Goal: Information Seeking & Learning: Learn about a topic

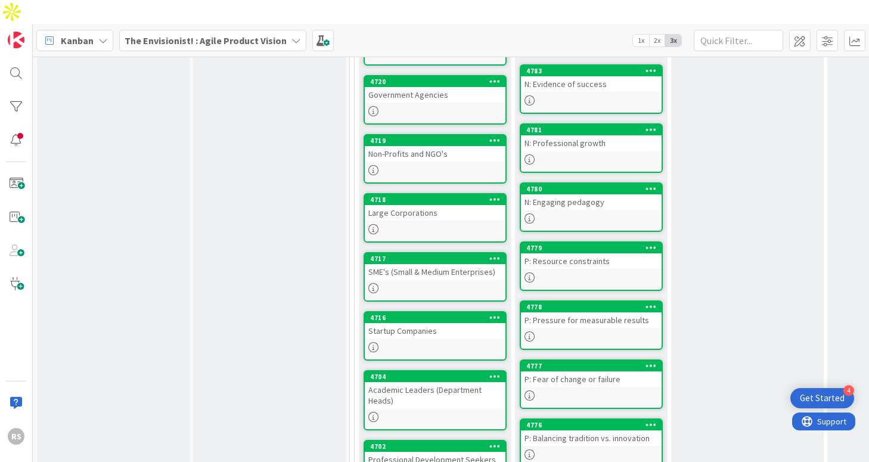
scroll to position [650, 0]
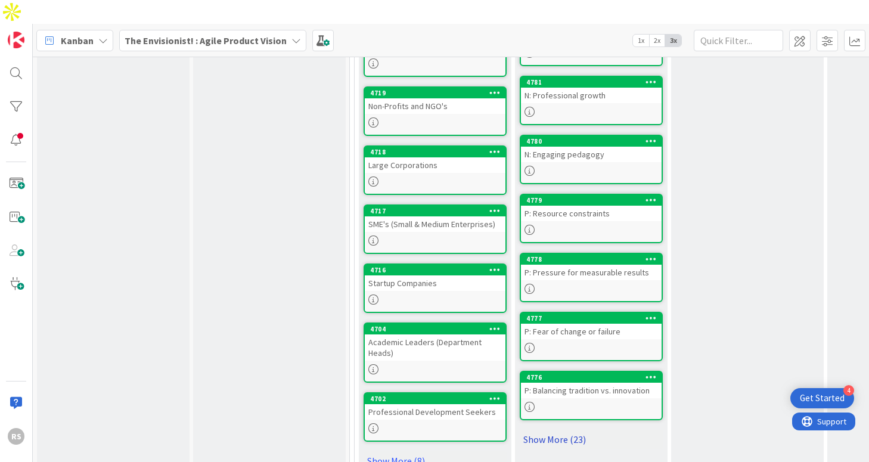
click at [561, 430] on link "Show More (23)" at bounding box center [591, 439] width 143 height 19
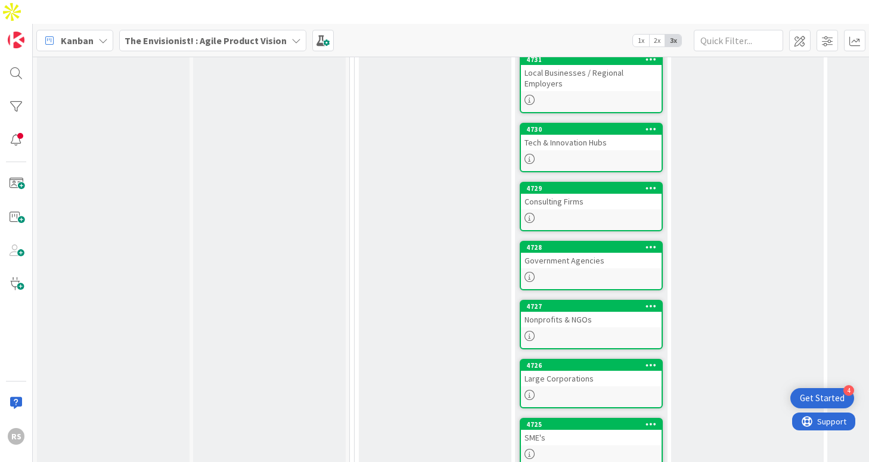
scroll to position [2018, 0]
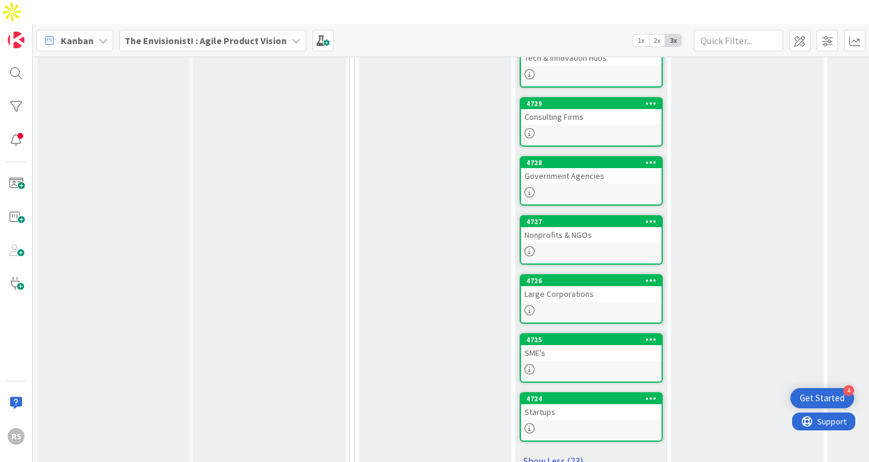
click at [563, 451] on link "Show Less (23)" at bounding box center [591, 460] width 143 height 19
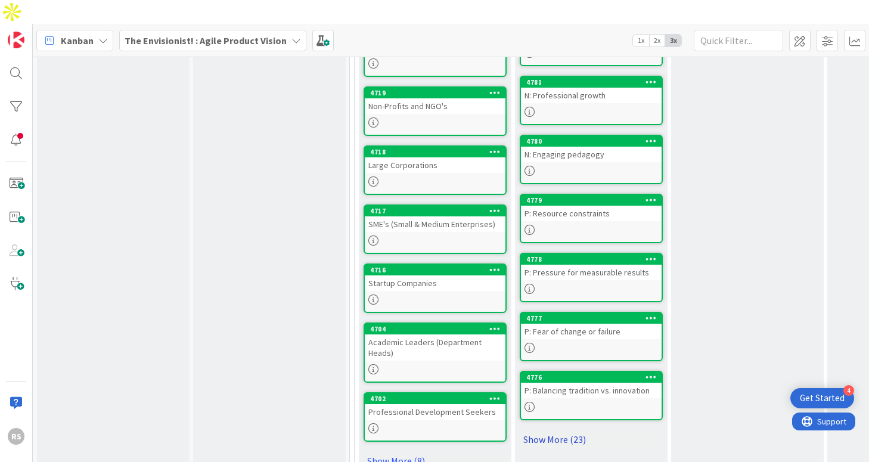
click at [558, 430] on link "Show More (23)" at bounding box center [591, 439] width 143 height 19
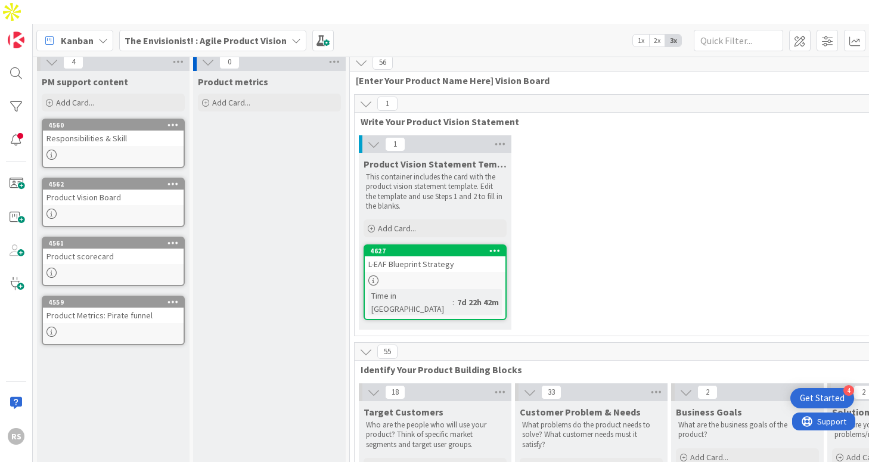
scroll to position [0, 0]
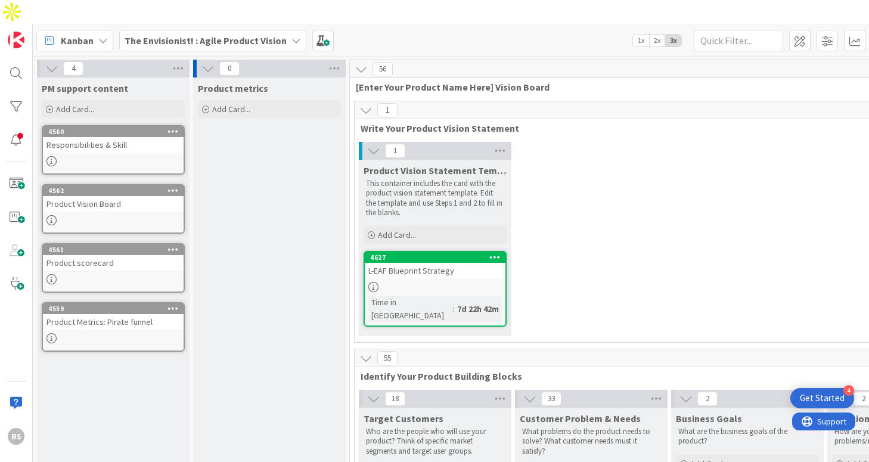
click at [642, 160] on div "1 Product Vision Statement Template This container includes the card with the p…" at bounding box center [669, 242] width 625 height 200
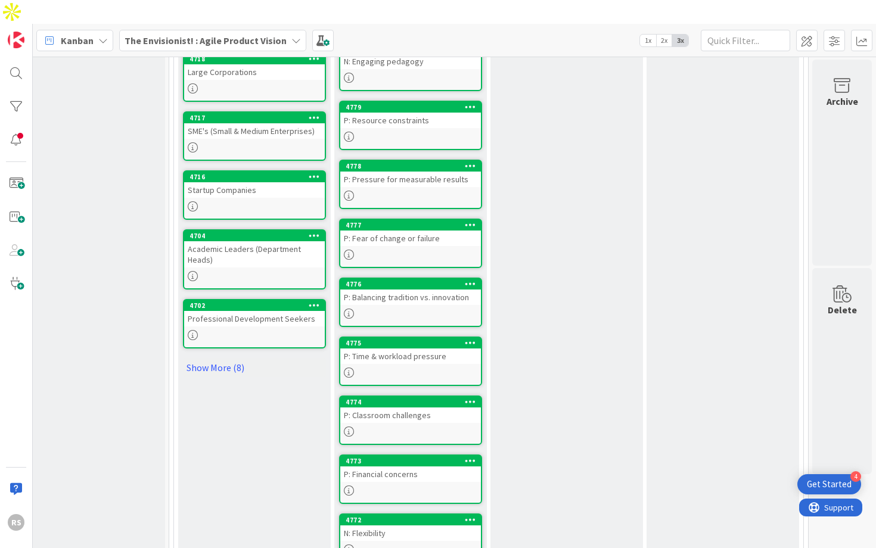
scroll to position [744, 181]
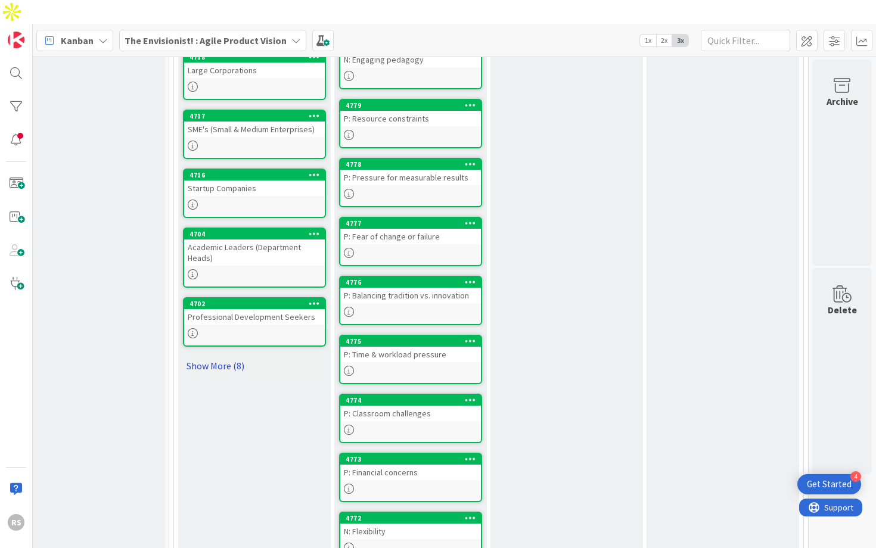
click at [221, 356] on link "Show More (8)" at bounding box center [254, 365] width 143 height 19
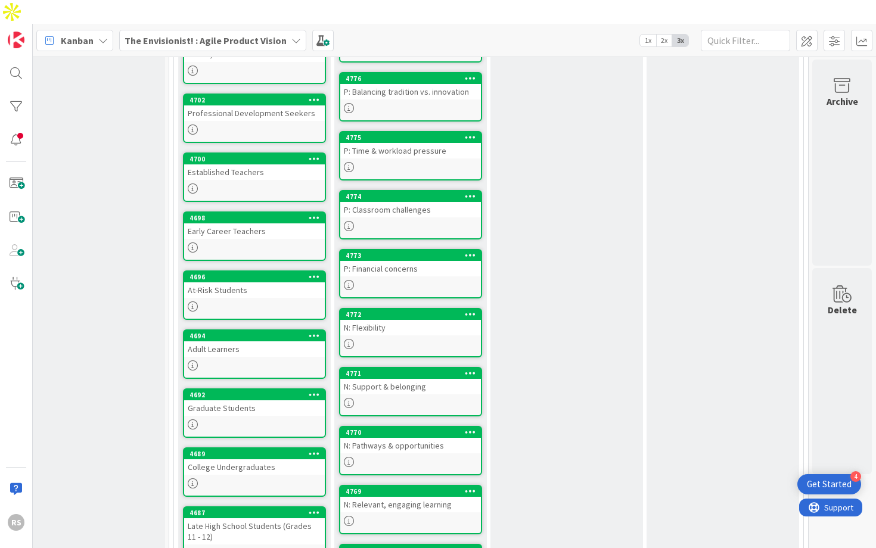
scroll to position [948, 181]
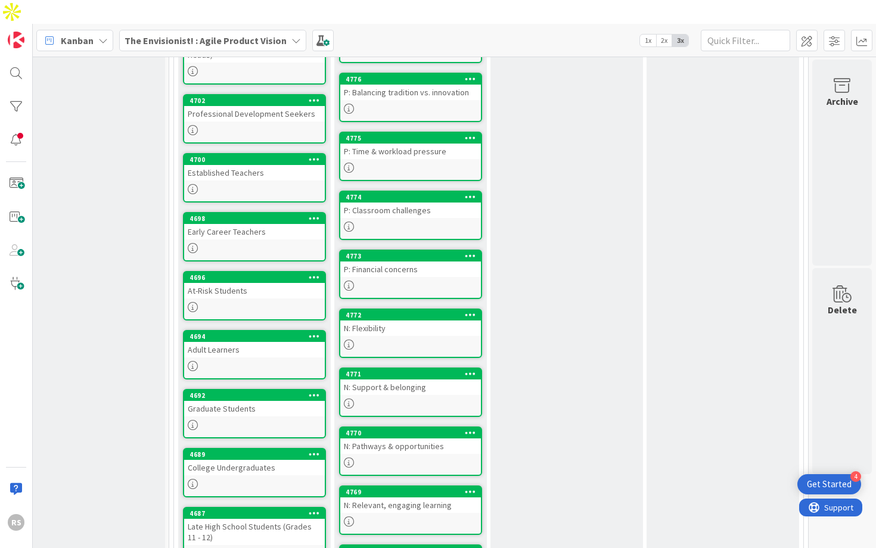
click at [251, 401] on div "Graduate Students" at bounding box center [254, 408] width 141 height 15
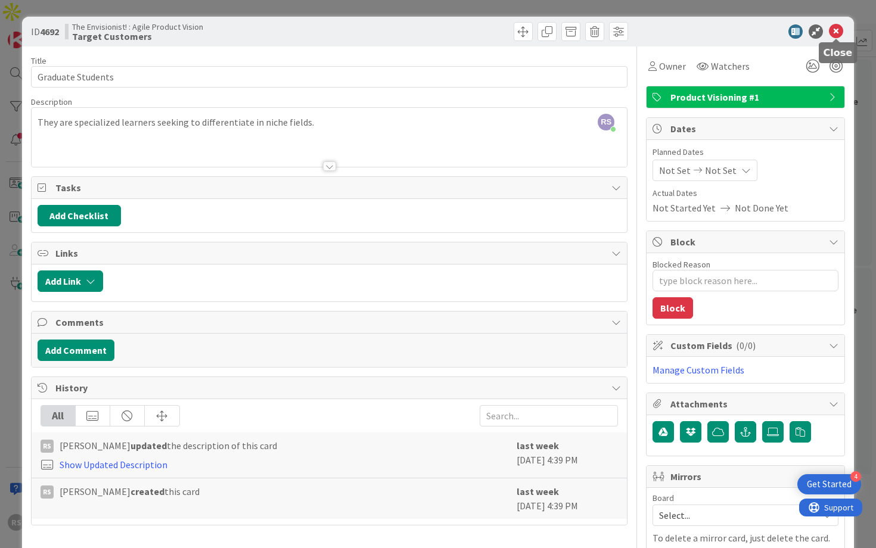
click at [840, 35] on icon at bounding box center [836, 31] width 14 height 14
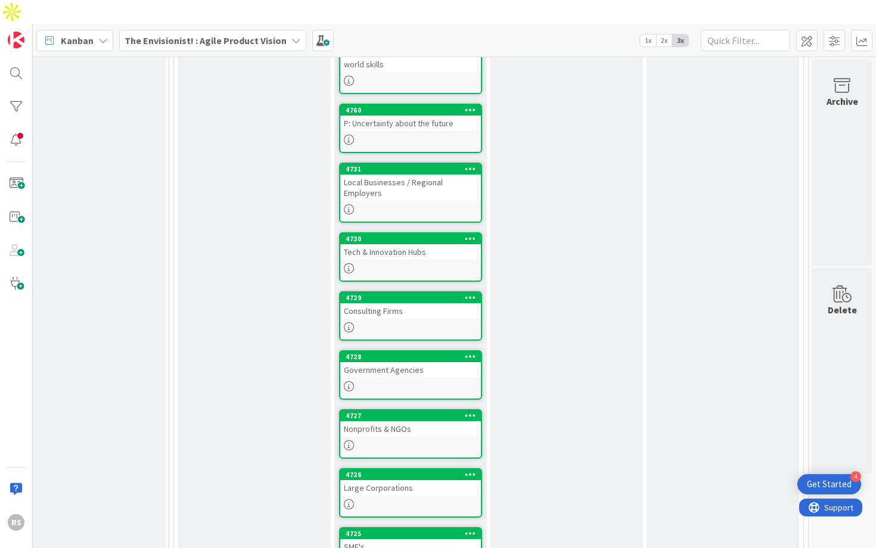
scroll to position [1931, 181]
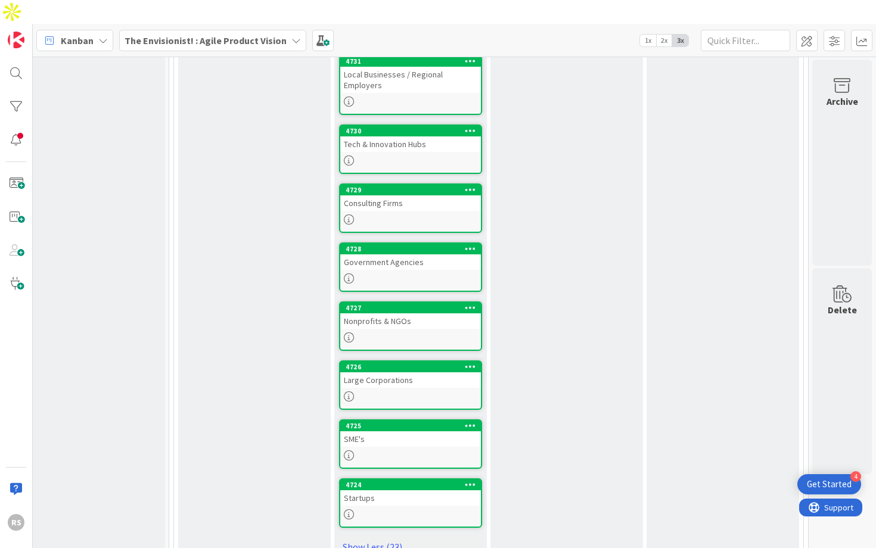
click at [421, 461] on link "4724 Startups" at bounding box center [410, 503] width 143 height 49
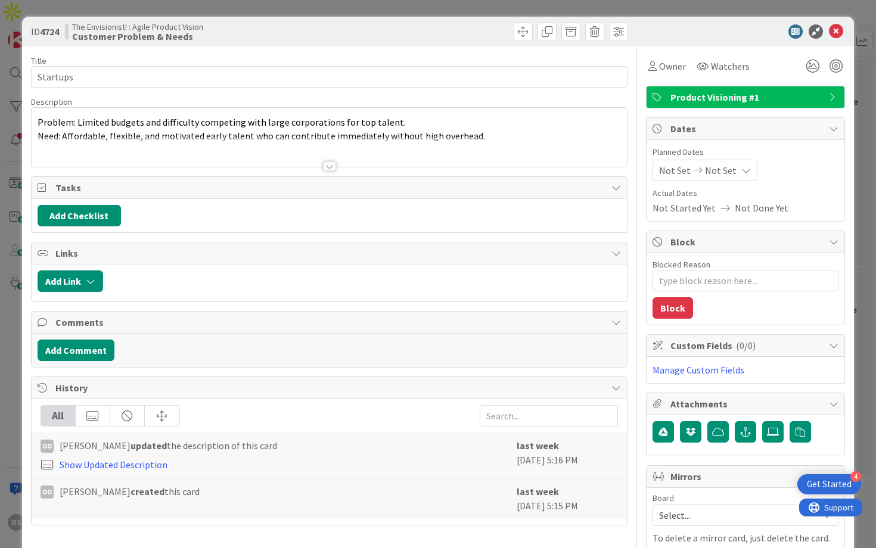
click at [328, 167] on div at bounding box center [329, 167] width 13 height 10
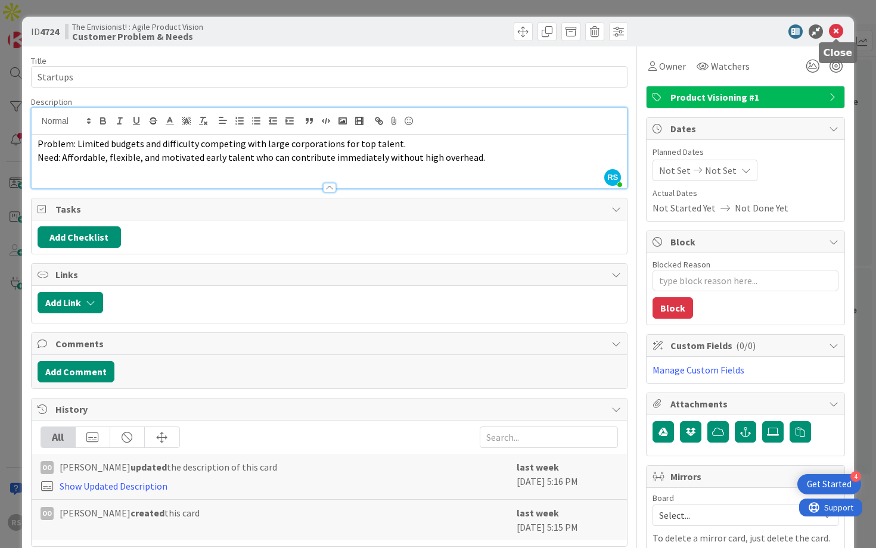
click at [834, 32] on icon at bounding box center [836, 31] width 14 height 14
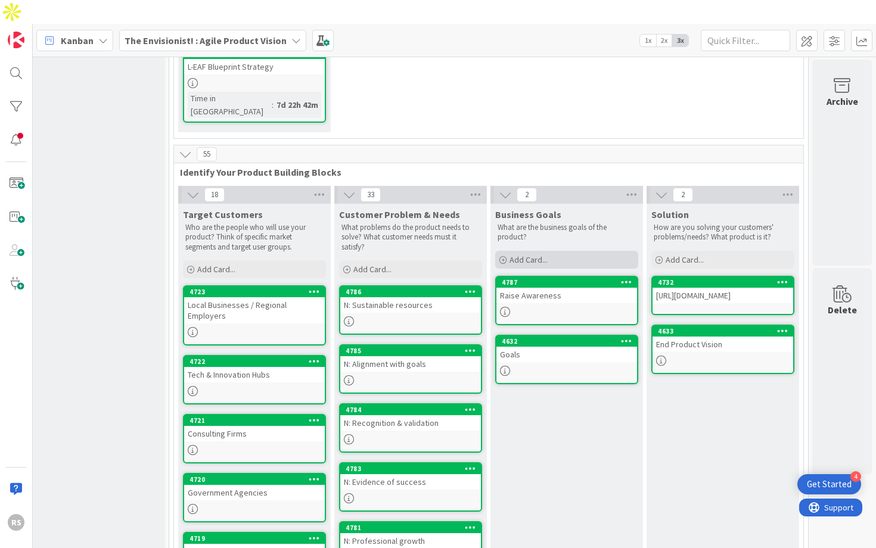
scroll to position [200, 181]
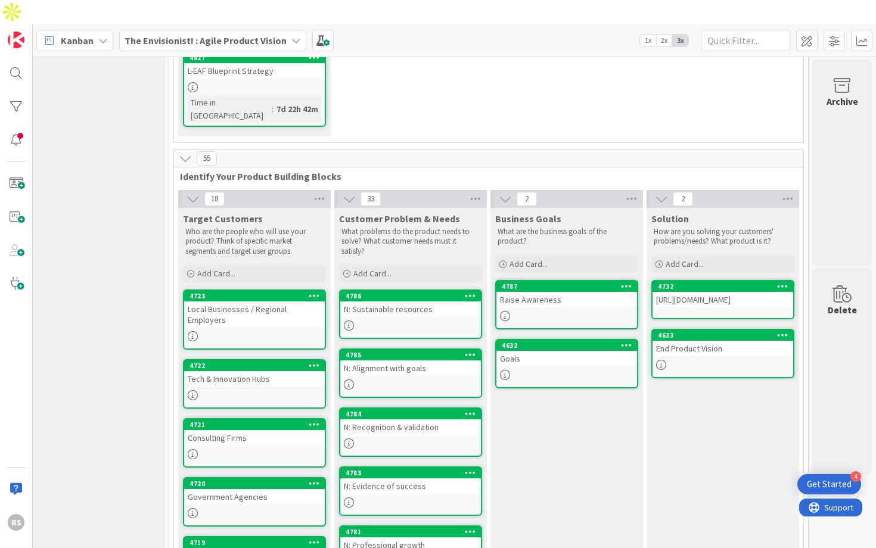
click at [569, 280] on link "4787 Raise Awareness" at bounding box center [566, 304] width 143 height 49
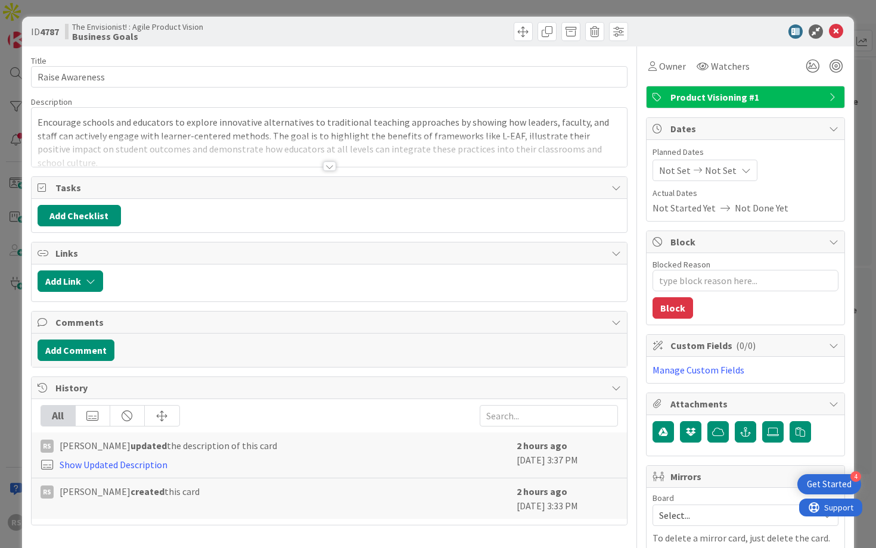
click at [330, 162] on div at bounding box center [329, 167] width 13 height 10
click at [332, 170] on p "Encourage schools and educators to explore innovative alternatives to tradition…" at bounding box center [330, 143] width 584 height 54
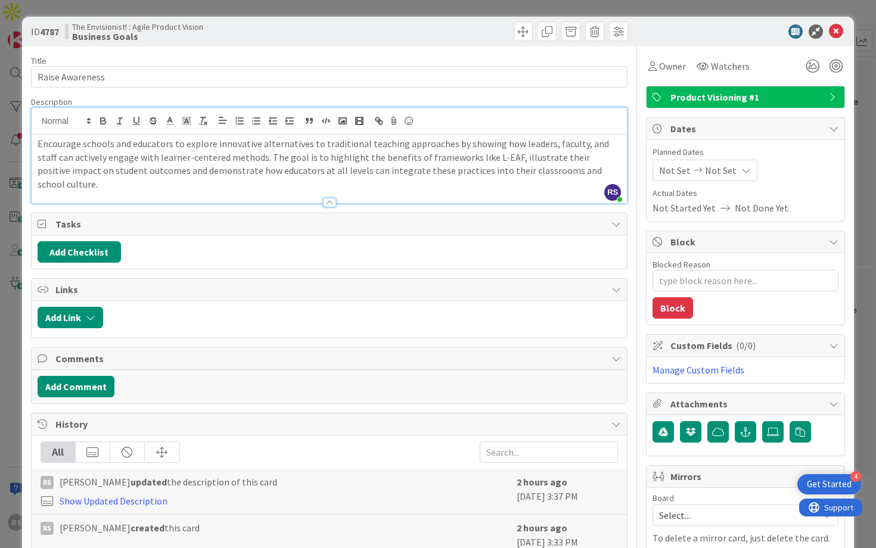
click at [843, 33] on div at bounding box center [739, 31] width 211 height 14
click at [837, 32] on icon at bounding box center [836, 31] width 14 height 14
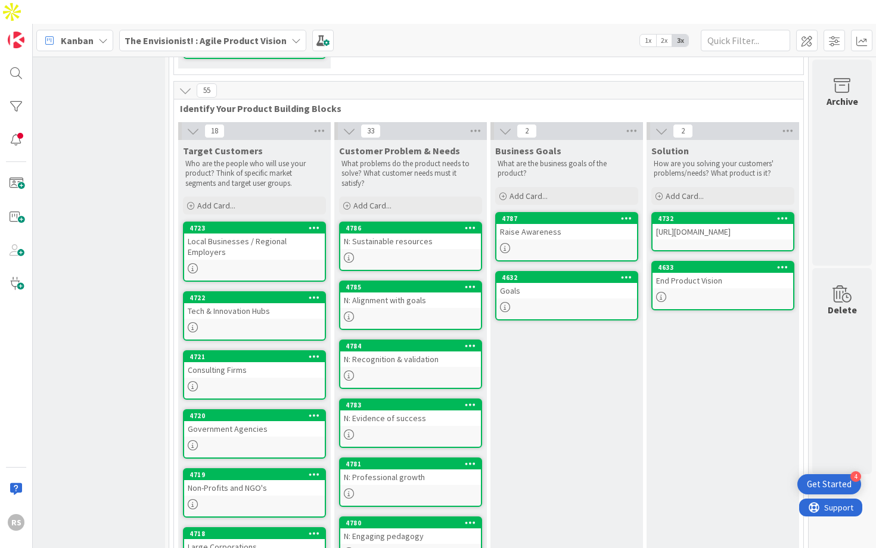
scroll to position [269, 181]
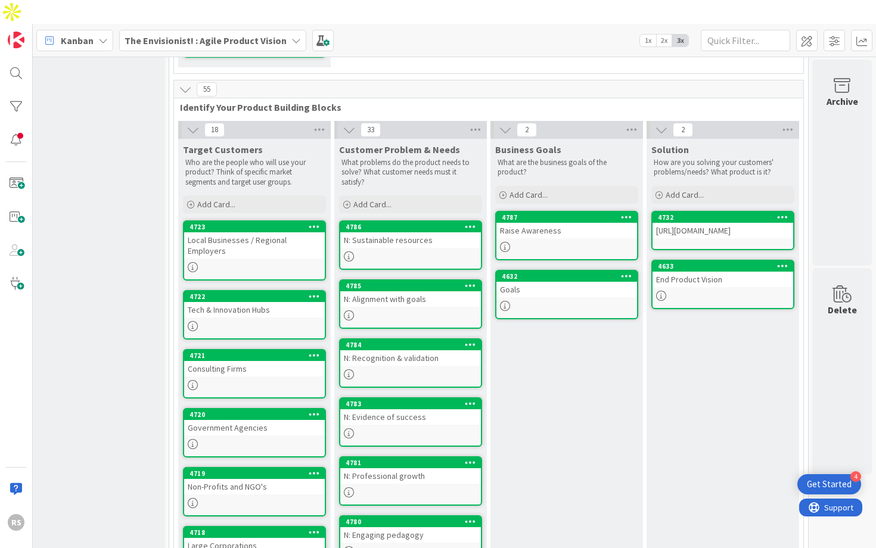
click at [550, 282] on div "Goals" at bounding box center [566, 289] width 141 height 15
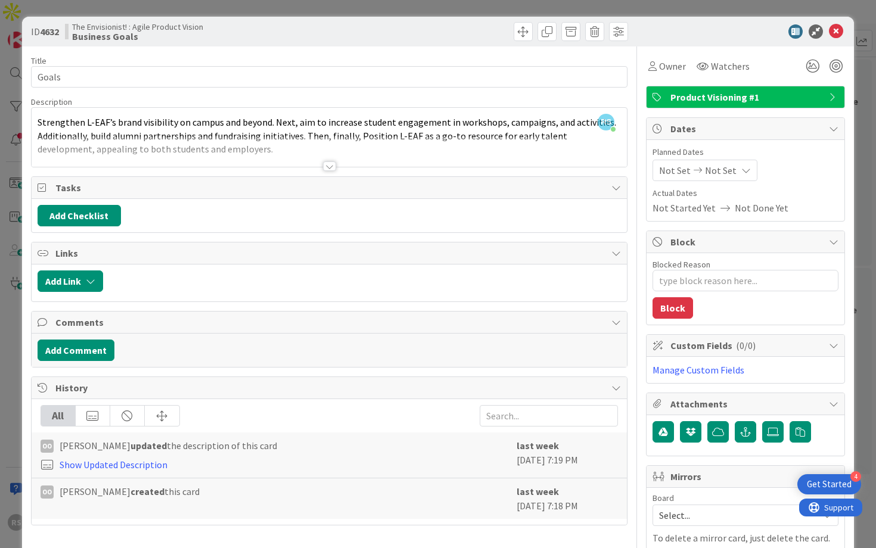
click at [328, 166] on div at bounding box center [329, 167] width 13 height 10
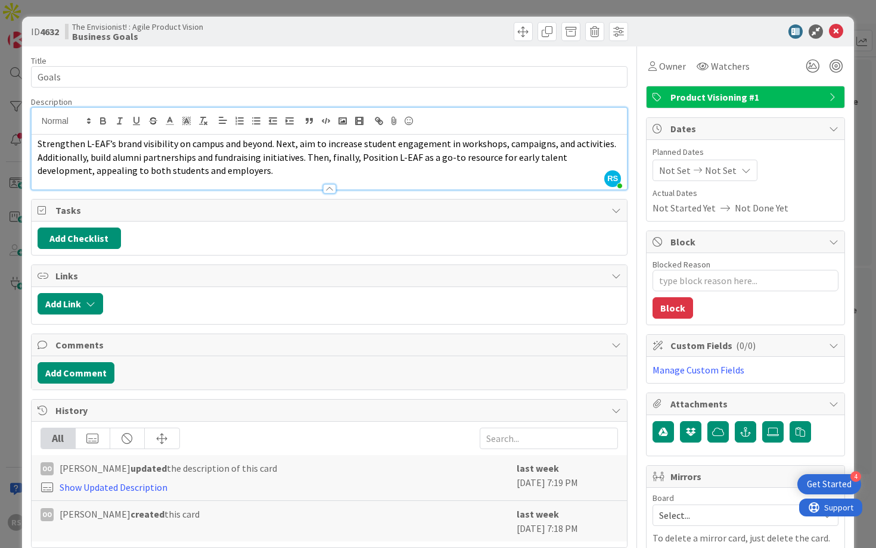
click at [858, 107] on div "ID 4632 The Envisionist! : Agile Product Vision Business Goals Title 5 / 128 Go…" at bounding box center [438, 274] width 876 height 548
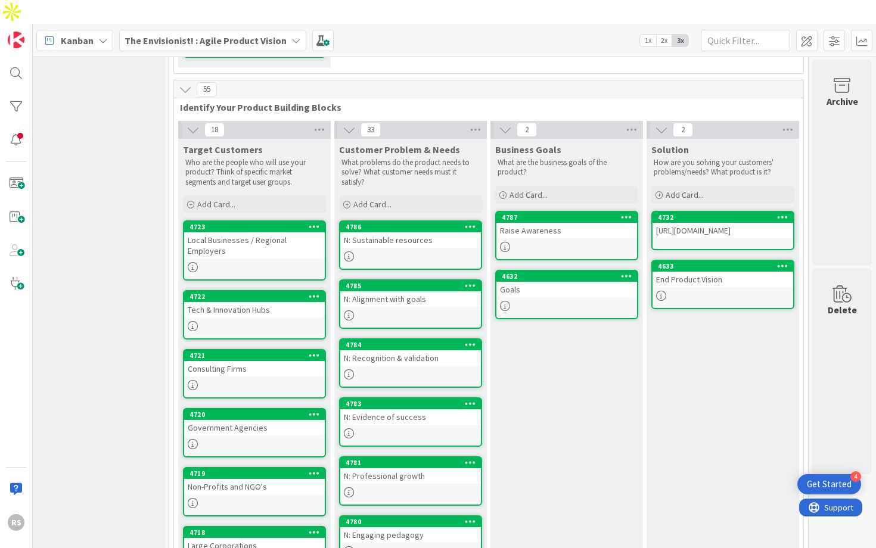
click at [540, 223] on div "Raise Awareness" at bounding box center [566, 230] width 141 height 15
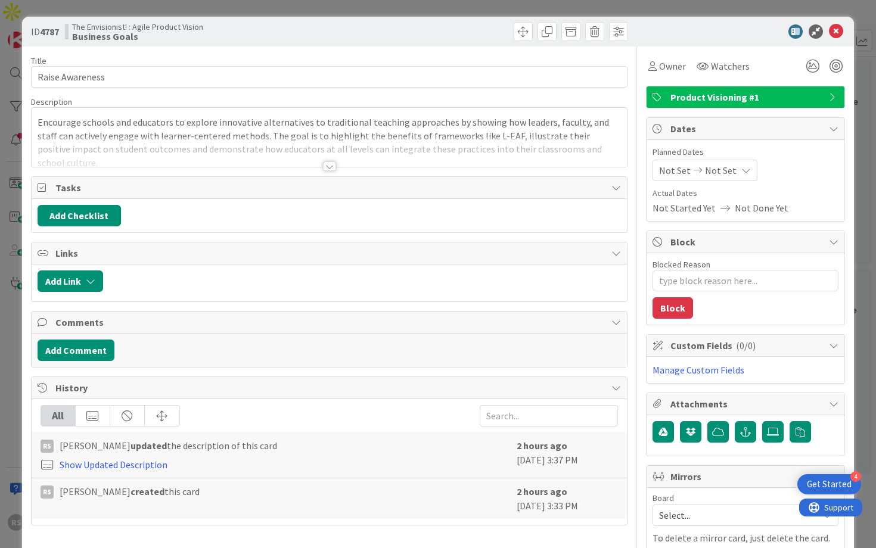
click at [325, 166] on div at bounding box center [329, 167] width 13 height 10
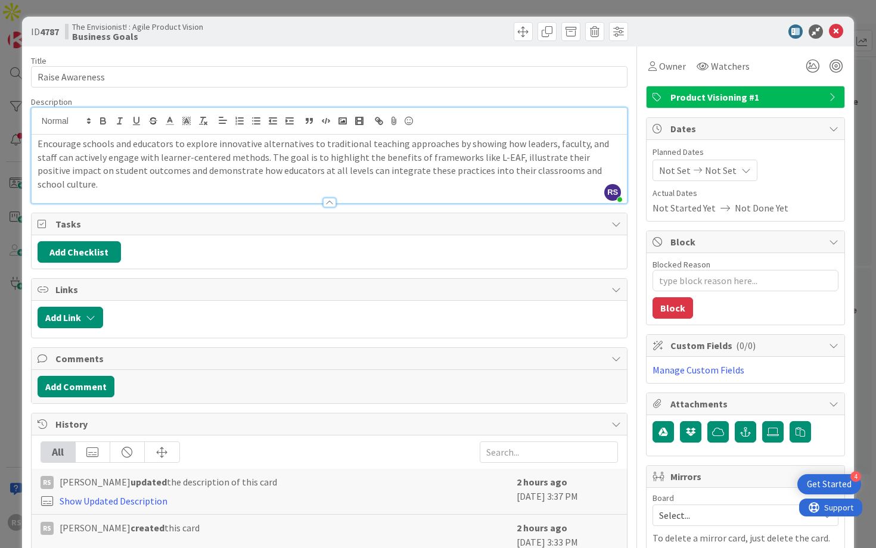
click at [818, 120] on div "Dates" at bounding box center [746, 129] width 198 height 22
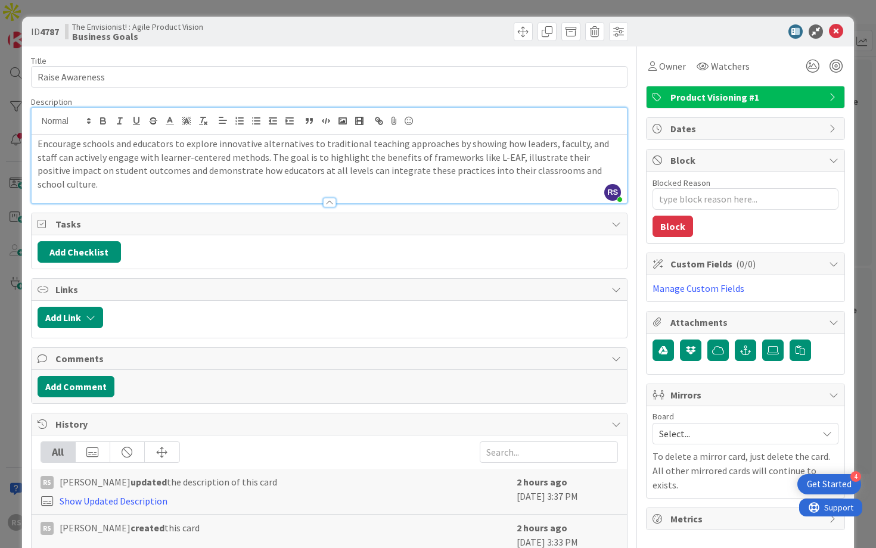
click at [847, 64] on div "ID 4787 The Envisionist! : Agile Product Vision Business Goals Title 16 / 128 R…" at bounding box center [438, 294] width 833 height 554
click at [867, 120] on div "ID 4787 The Envisionist! : Agile Product Vision Business Goals Title 16 / 128 R…" at bounding box center [438, 274] width 876 height 548
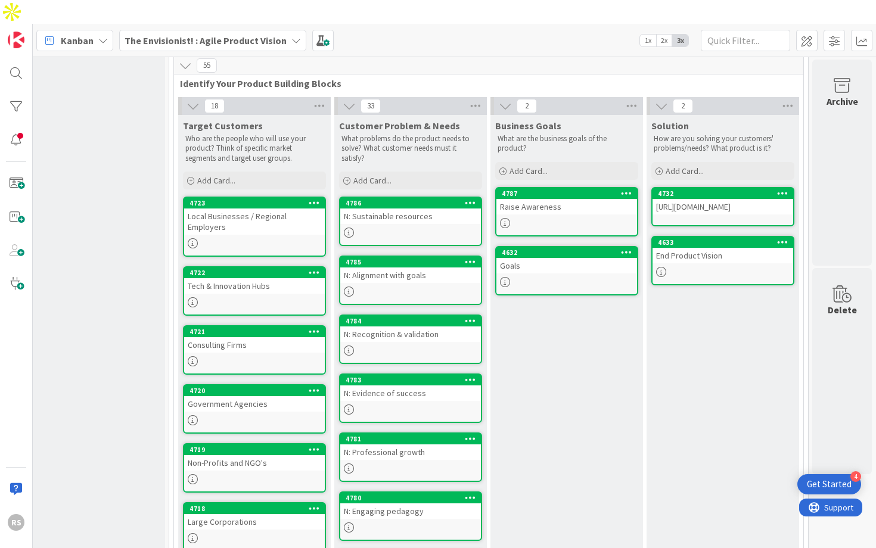
scroll to position [291, 181]
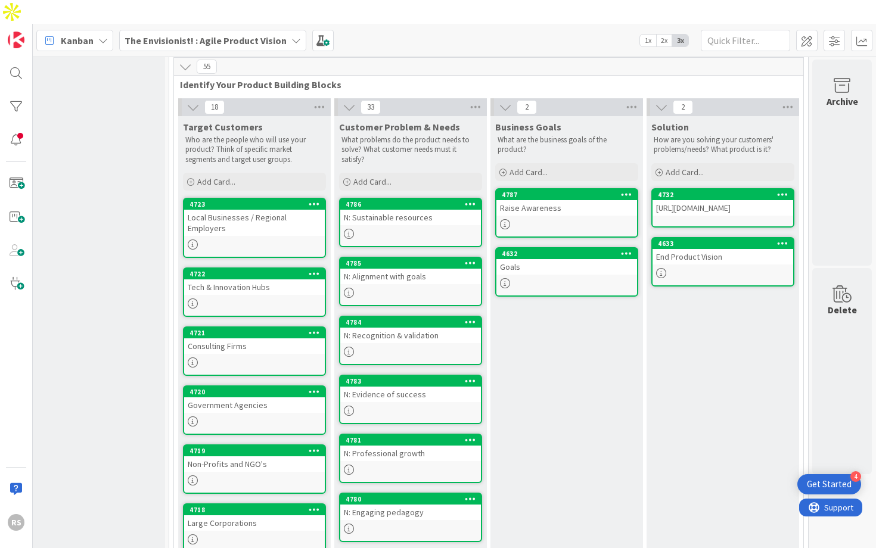
click at [566, 200] on div "Raise Awareness" at bounding box center [566, 207] width 141 height 15
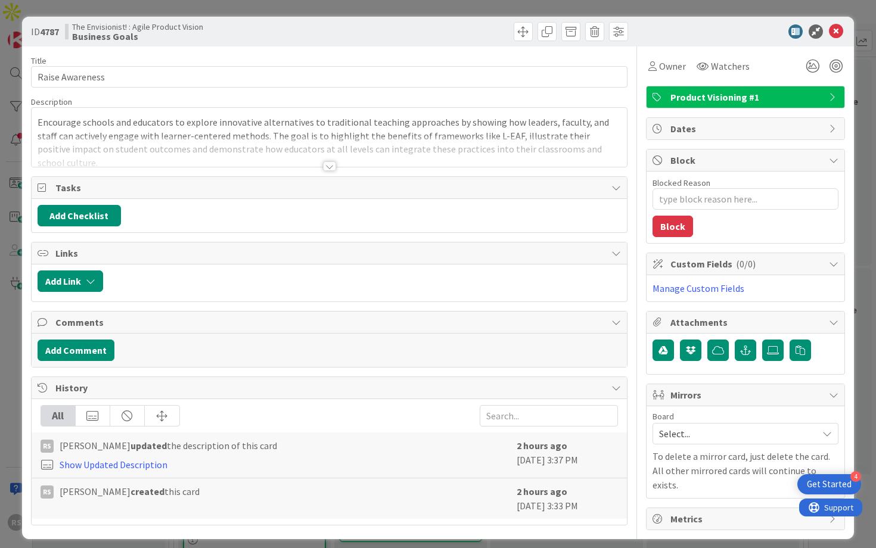
click at [331, 160] on div at bounding box center [330, 151] width 596 height 30
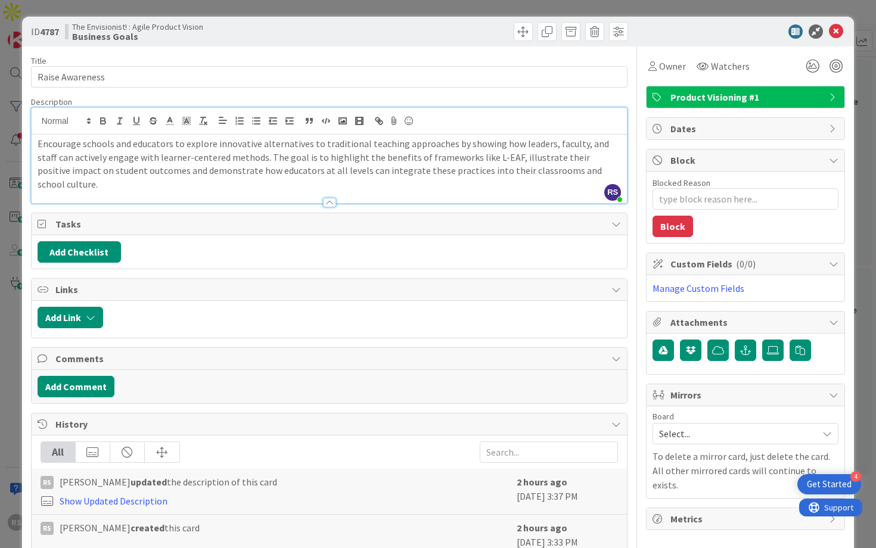
click at [848, 70] on div "ID 4787 The Envisionist! : Agile Product Vision Business Goals Title 16 / 128 R…" at bounding box center [438, 294] width 833 height 554
click at [839, 35] on icon at bounding box center [836, 31] width 14 height 14
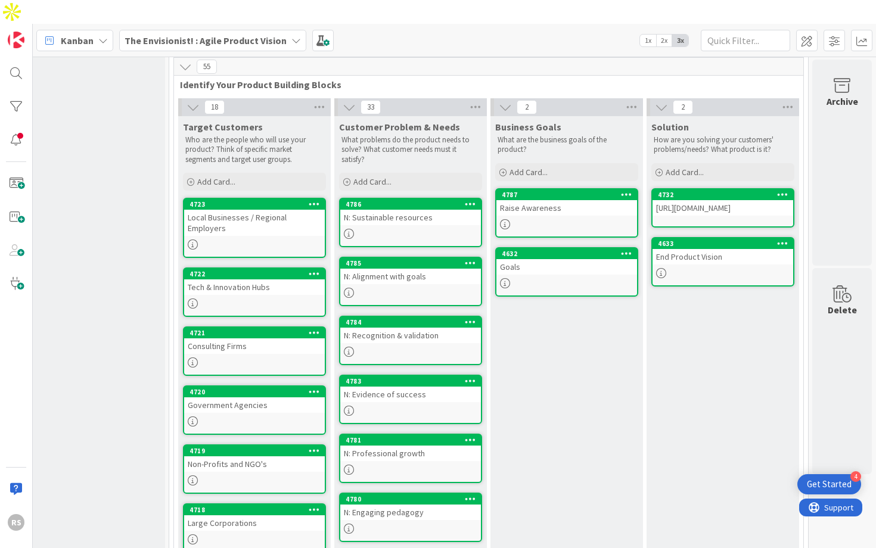
click at [707, 249] on div "End Product Vision" at bounding box center [723, 256] width 141 height 15
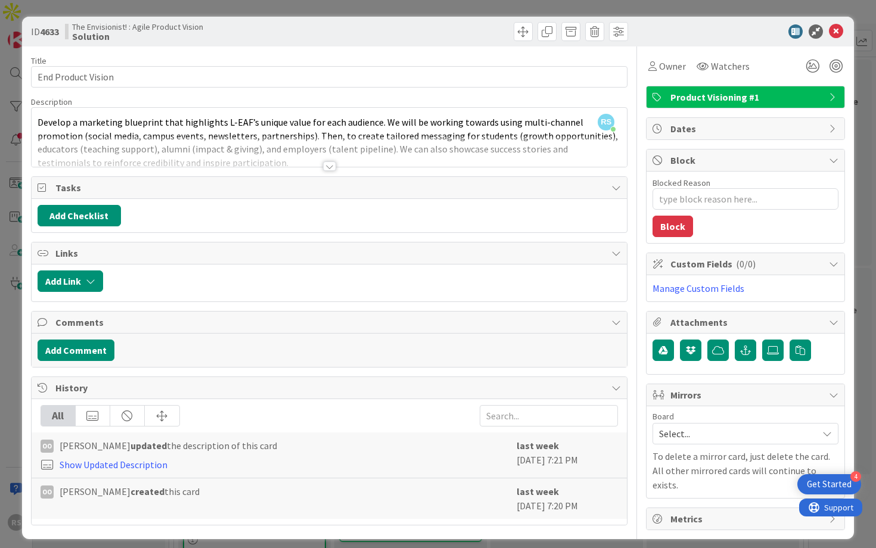
click at [331, 166] on div at bounding box center [329, 167] width 13 height 10
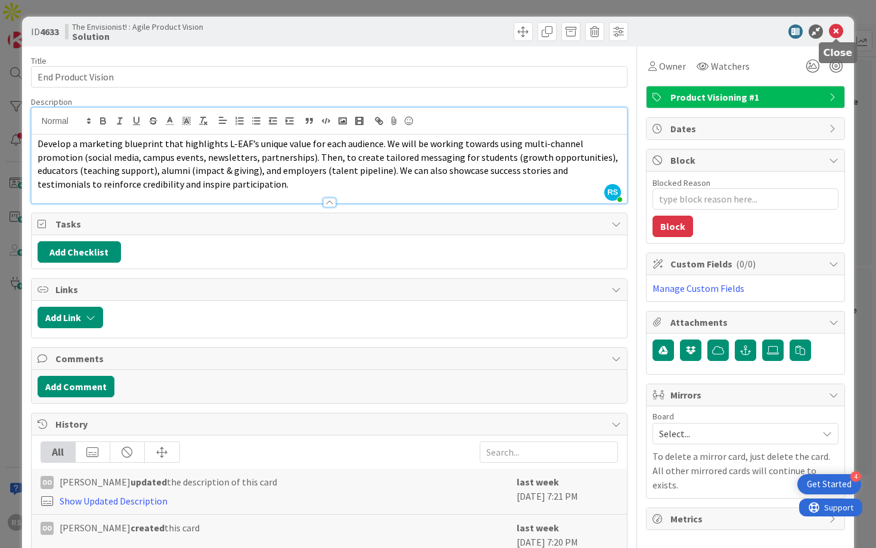
click at [836, 32] on icon at bounding box center [836, 31] width 14 height 14
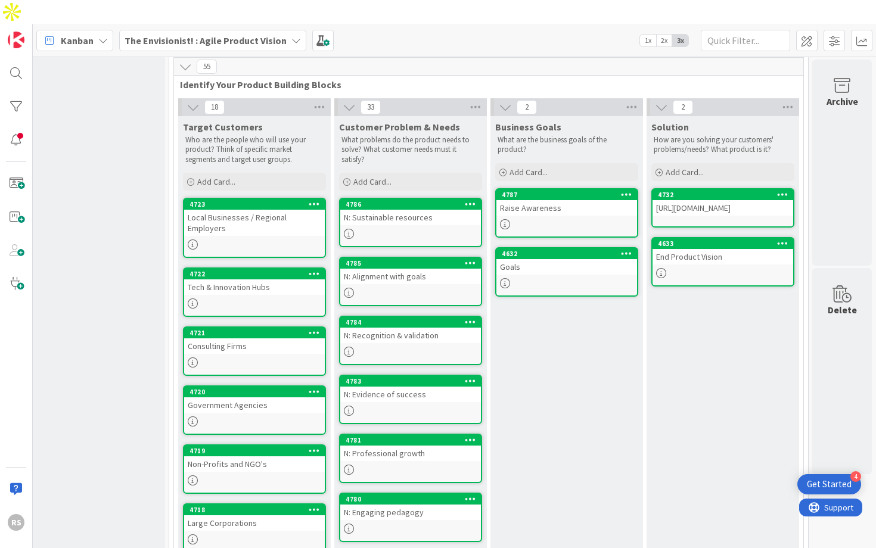
click at [685, 190] on link "4732 [URL][DOMAIN_NAME]" at bounding box center [722, 207] width 143 height 39
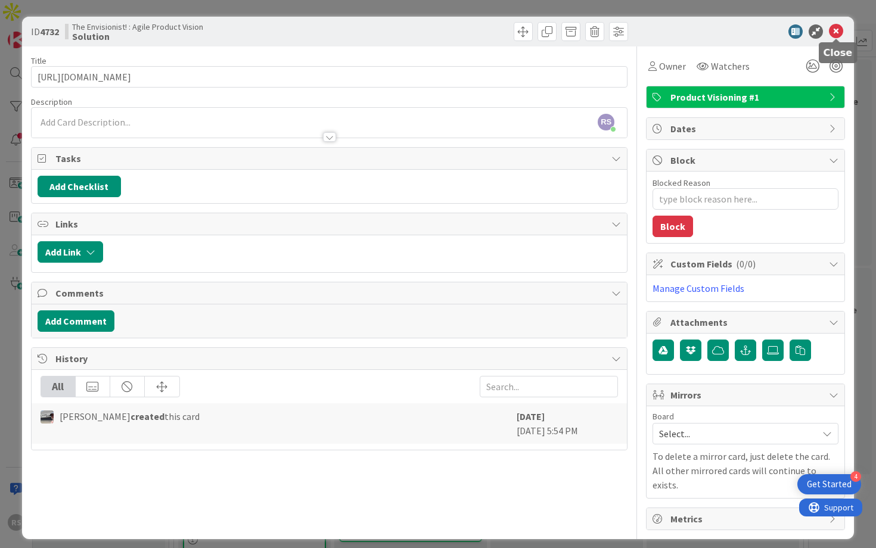
click at [839, 34] on icon at bounding box center [836, 31] width 14 height 14
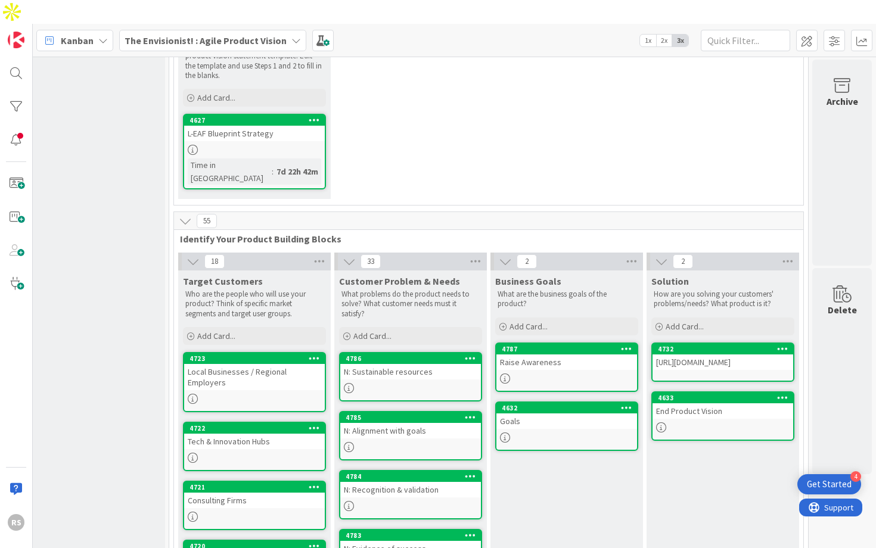
scroll to position [0, 181]
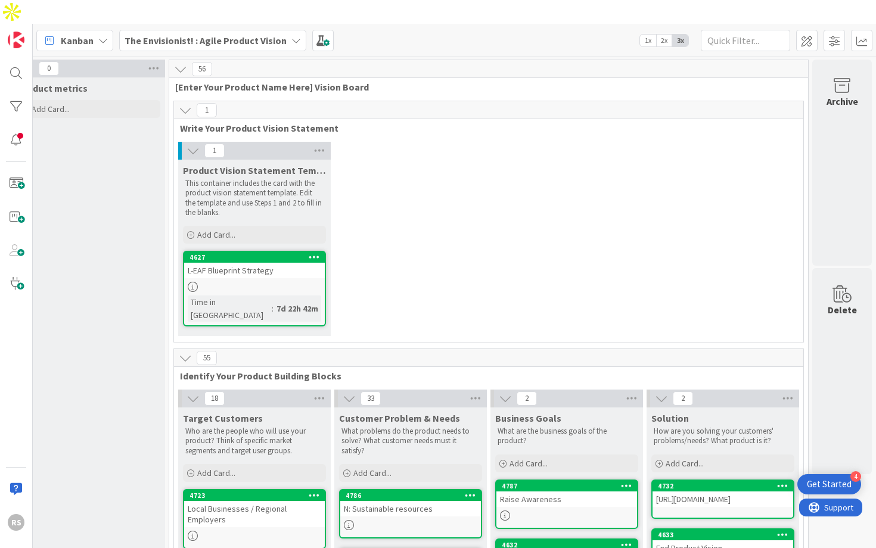
click at [228, 270] on link "4627 L-EAF Blueprint Strategy Time in Column : 7d 22h 42m" at bounding box center [254, 289] width 143 height 76
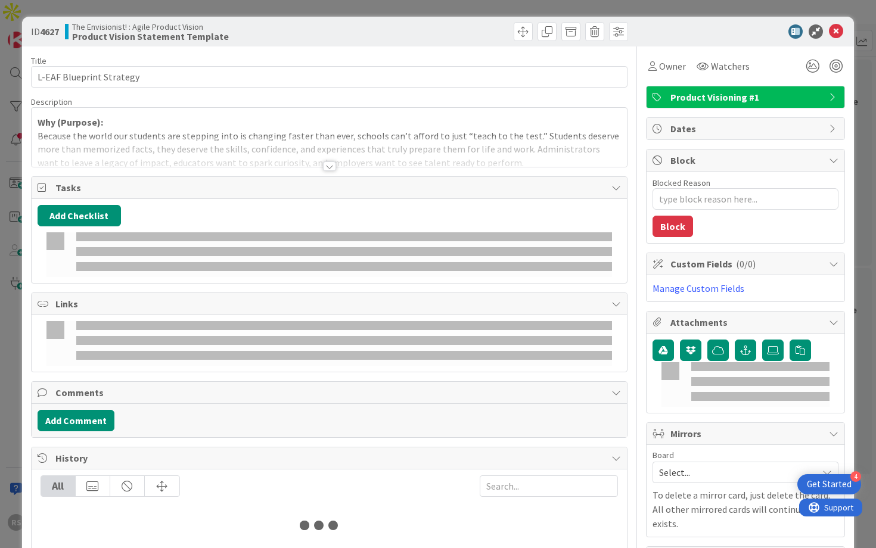
type textarea "x"
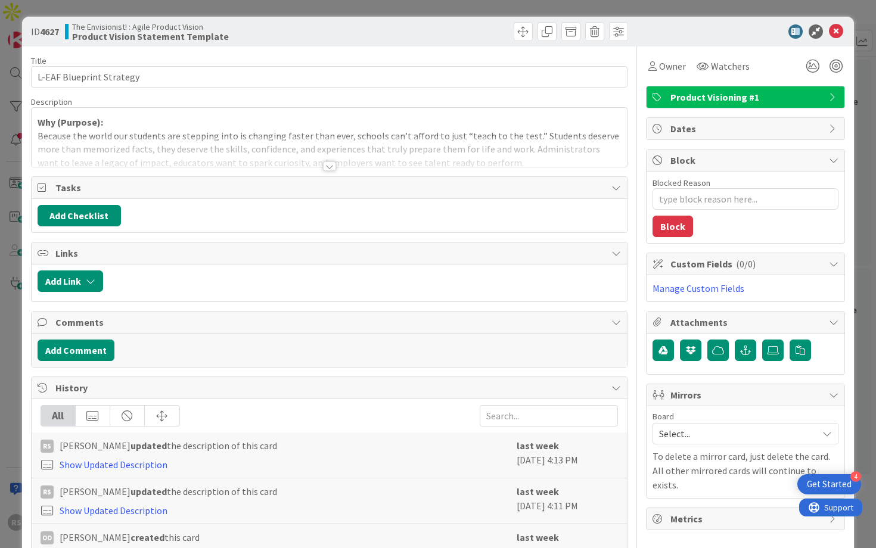
click at [336, 165] on div at bounding box center [330, 151] width 596 height 30
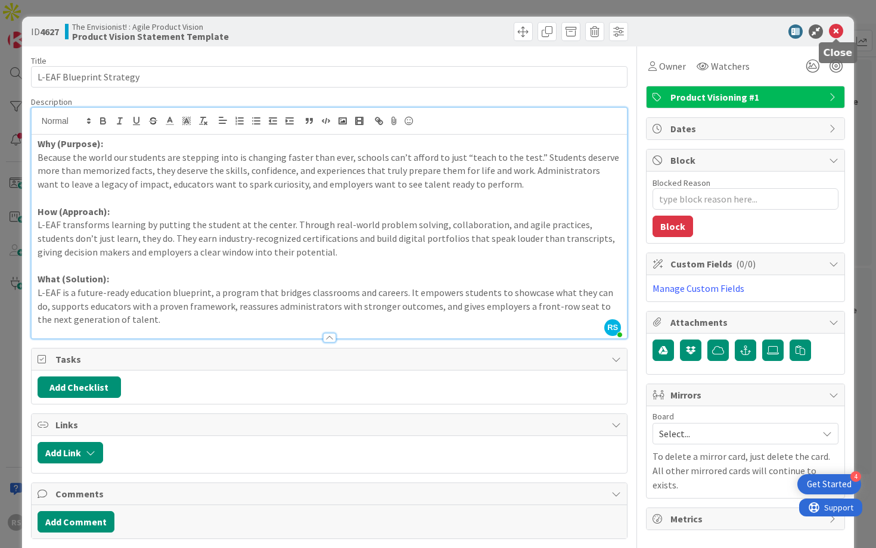
click at [839, 33] on icon at bounding box center [836, 31] width 14 height 14
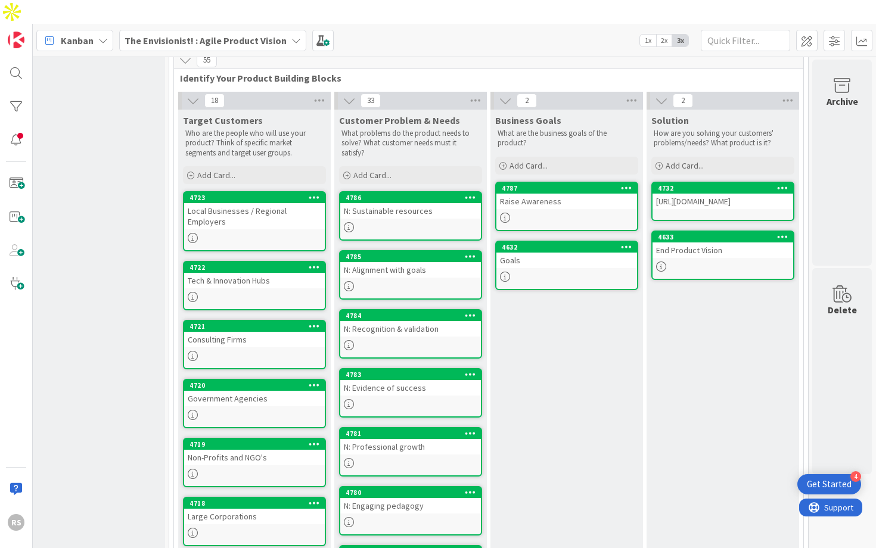
scroll to position [300, 181]
